Goal: Transaction & Acquisition: Purchase product/service

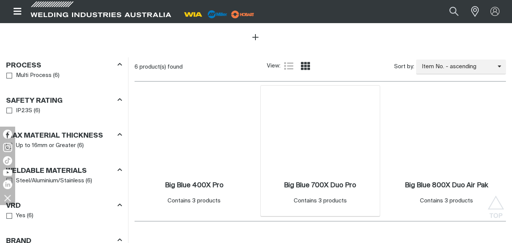
scroll to position [379, 0]
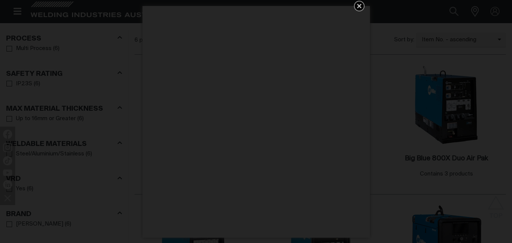
click at [362, 8] on icon "Get 5 WIA Welding Guides Free!" at bounding box center [359, 6] width 9 height 9
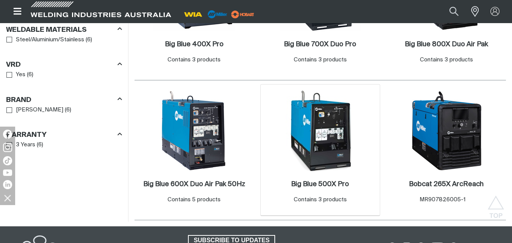
scroll to position [493, 0]
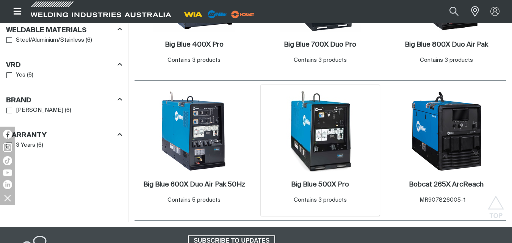
click at [333, 137] on img at bounding box center [320, 131] width 81 height 81
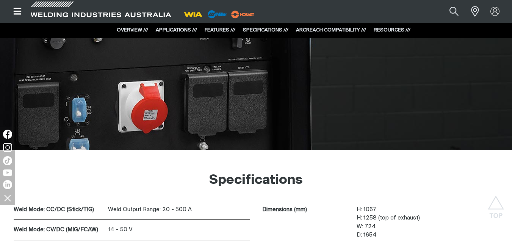
scroll to position [1061, 0]
